Goal: Obtain resource: Obtain resource

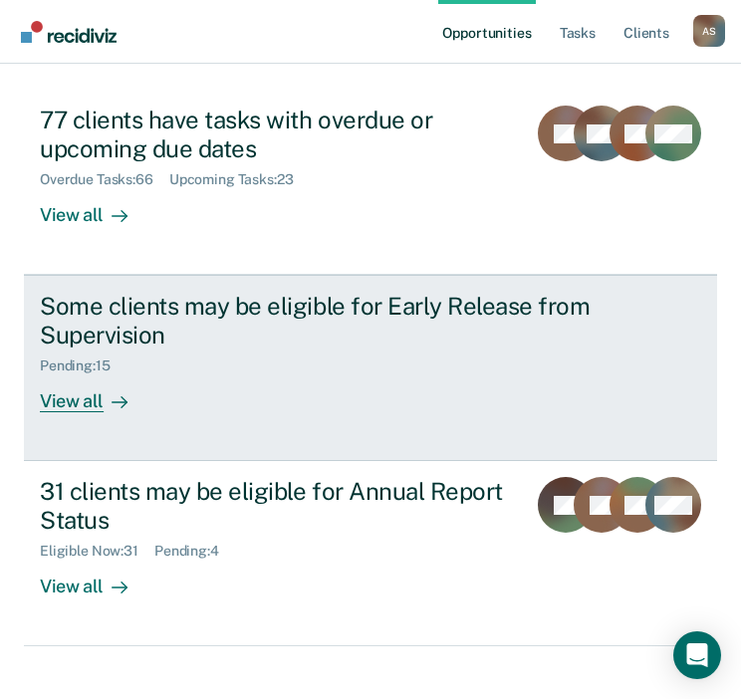
scroll to position [274, 0]
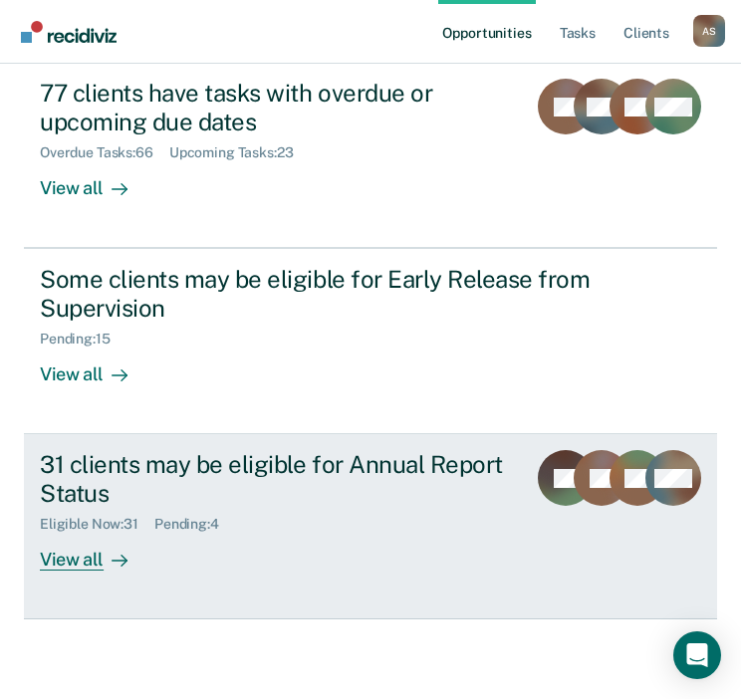
click at [84, 561] on div "View all" at bounding box center [95, 552] width 111 height 39
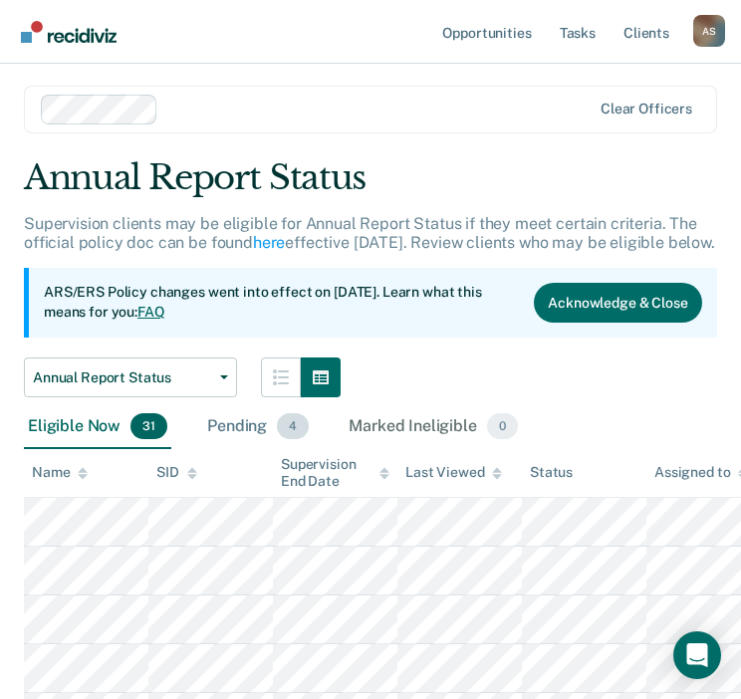
scroll to position [199, 0]
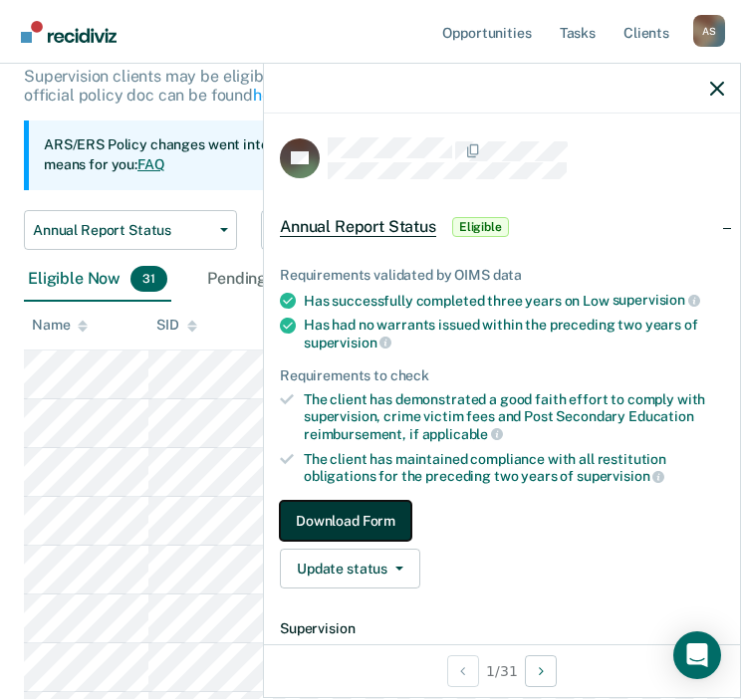
click at [360, 522] on button "Download Form" at bounding box center [345, 521] width 131 height 40
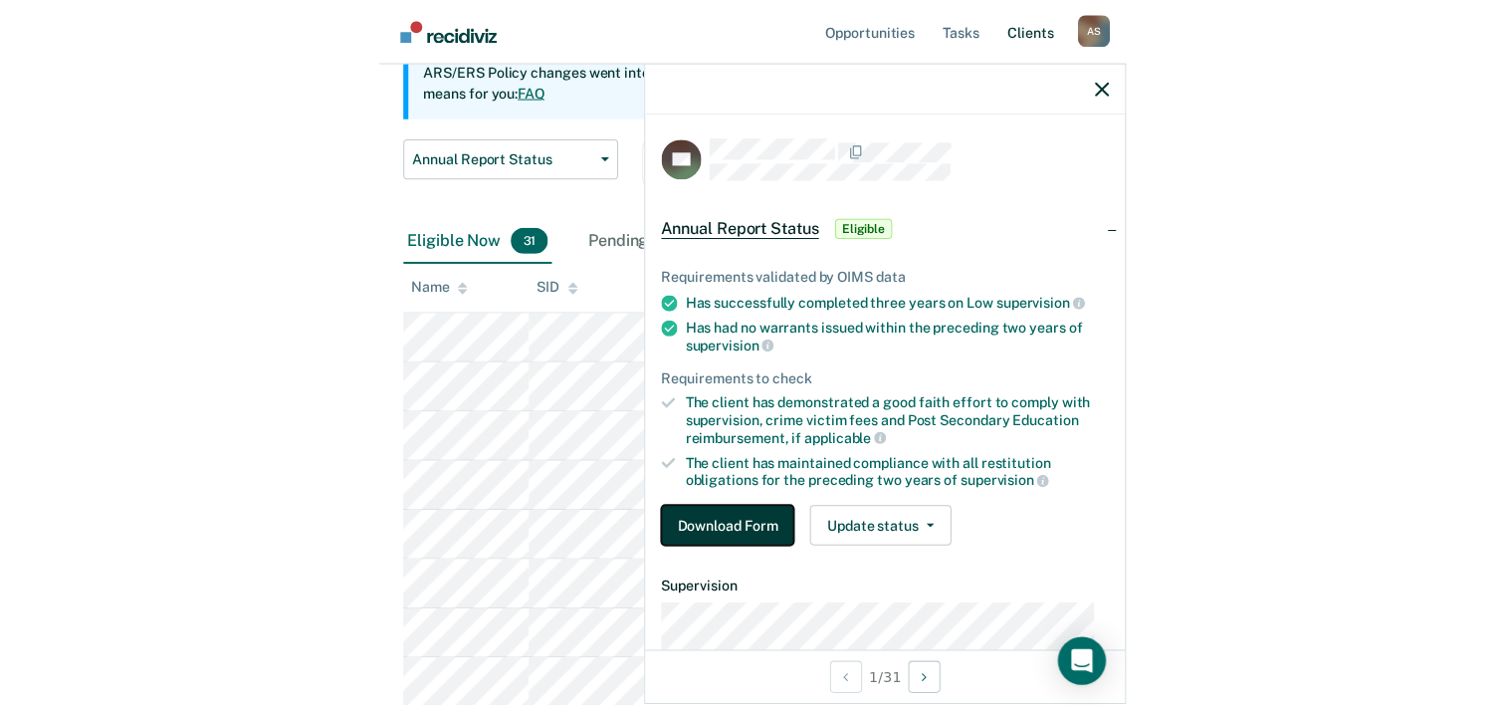
scroll to position [0, 0]
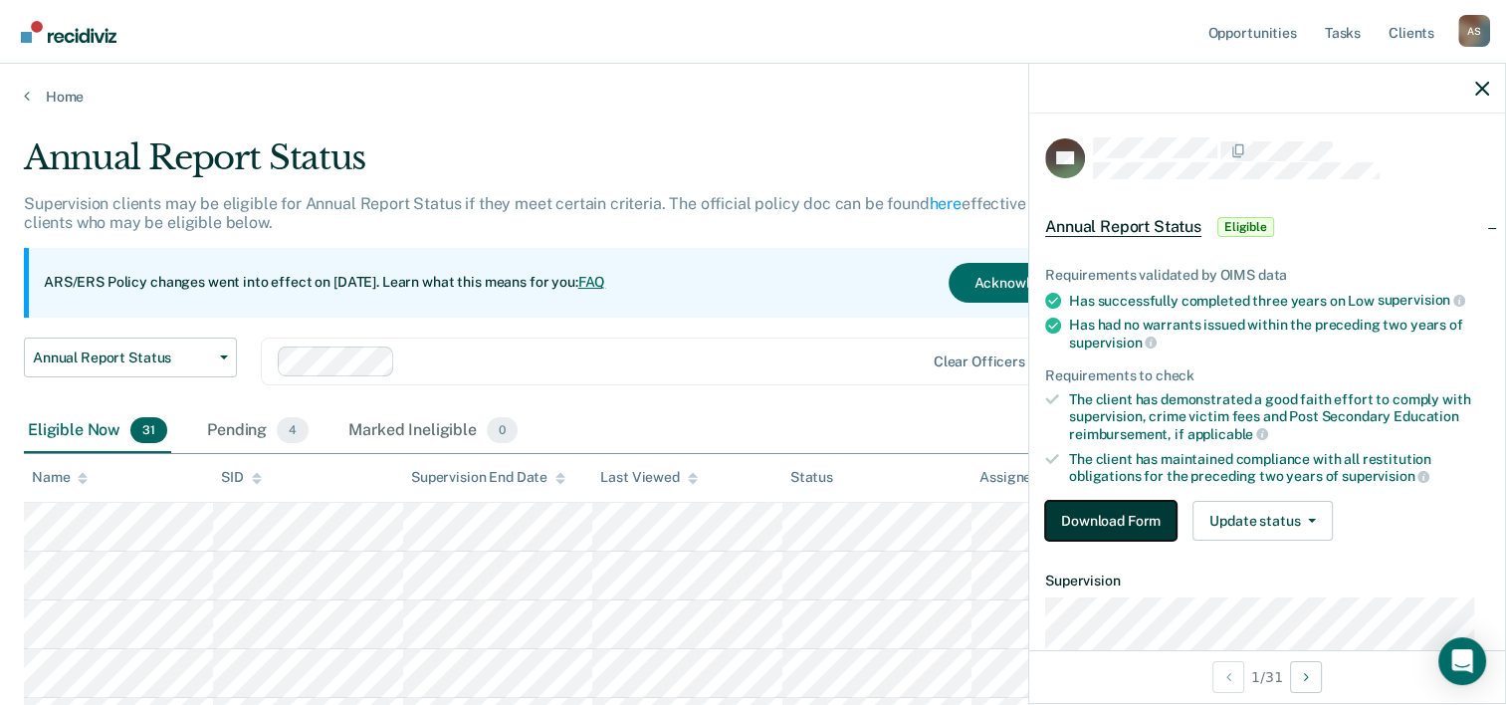
click at [754, 526] on button "Download Form" at bounding box center [1110, 521] width 131 height 40
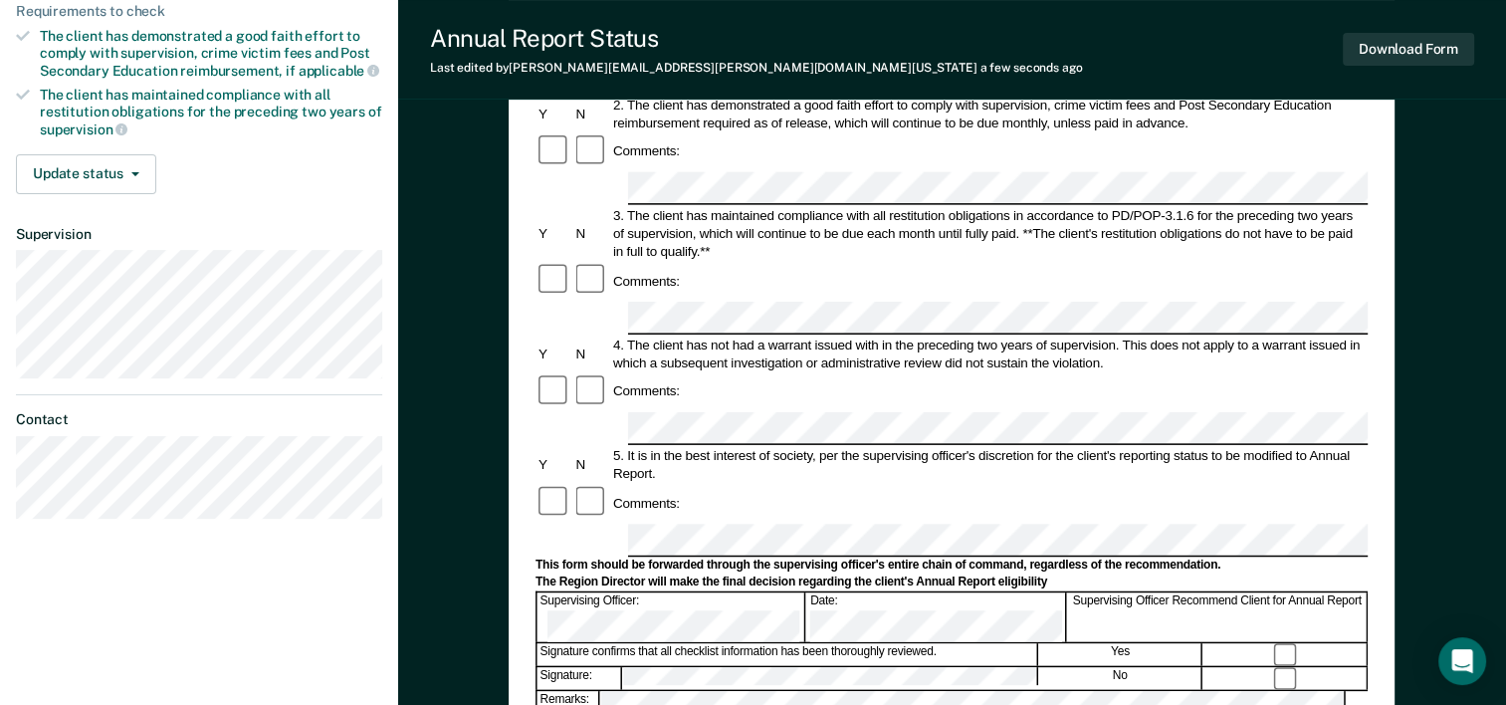
scroll to position [398, 0]
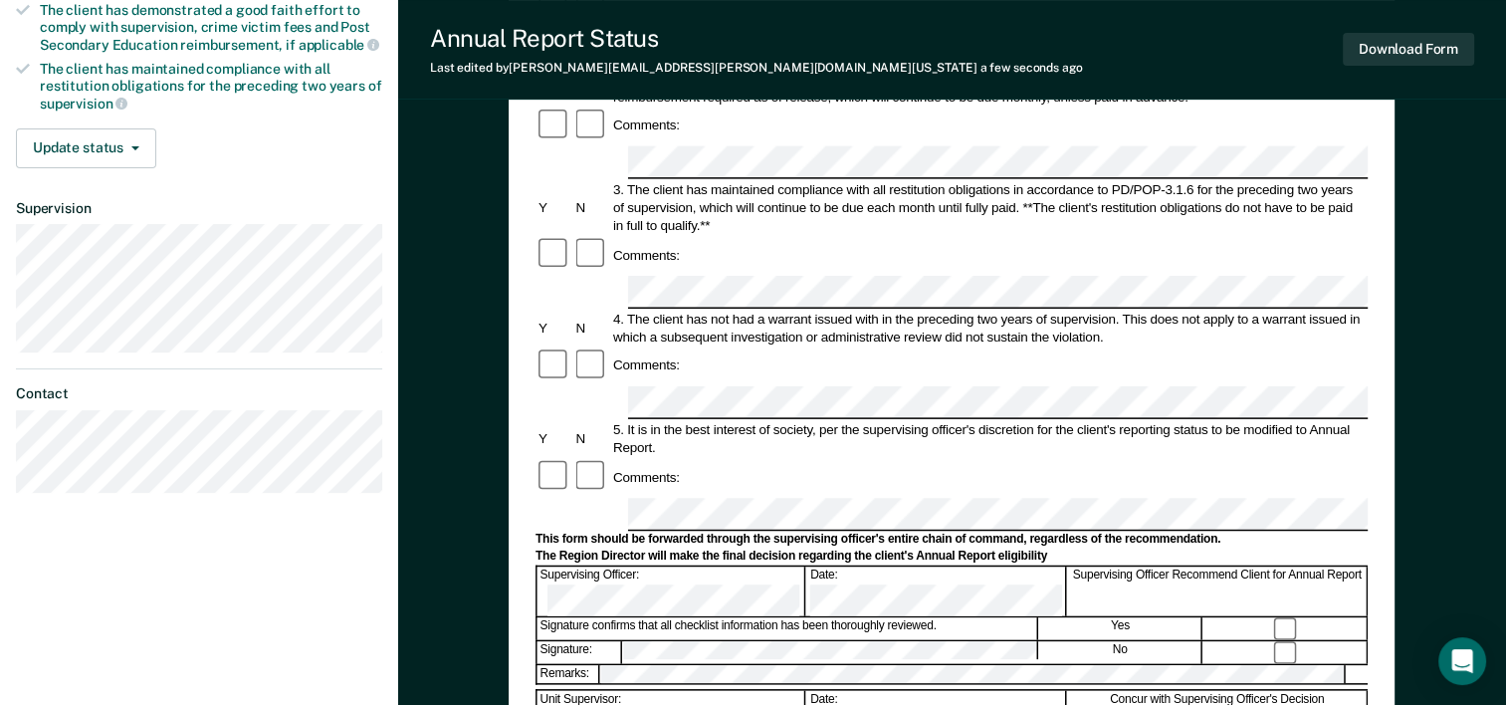
click at [754, 616] on div "Signature confirms that all checklist information has been thoroughly reviewed.…" at bounding box center [952, 628] width 832 height 24
